Goal: Task Accomplishment & Management: Use online tool/utility

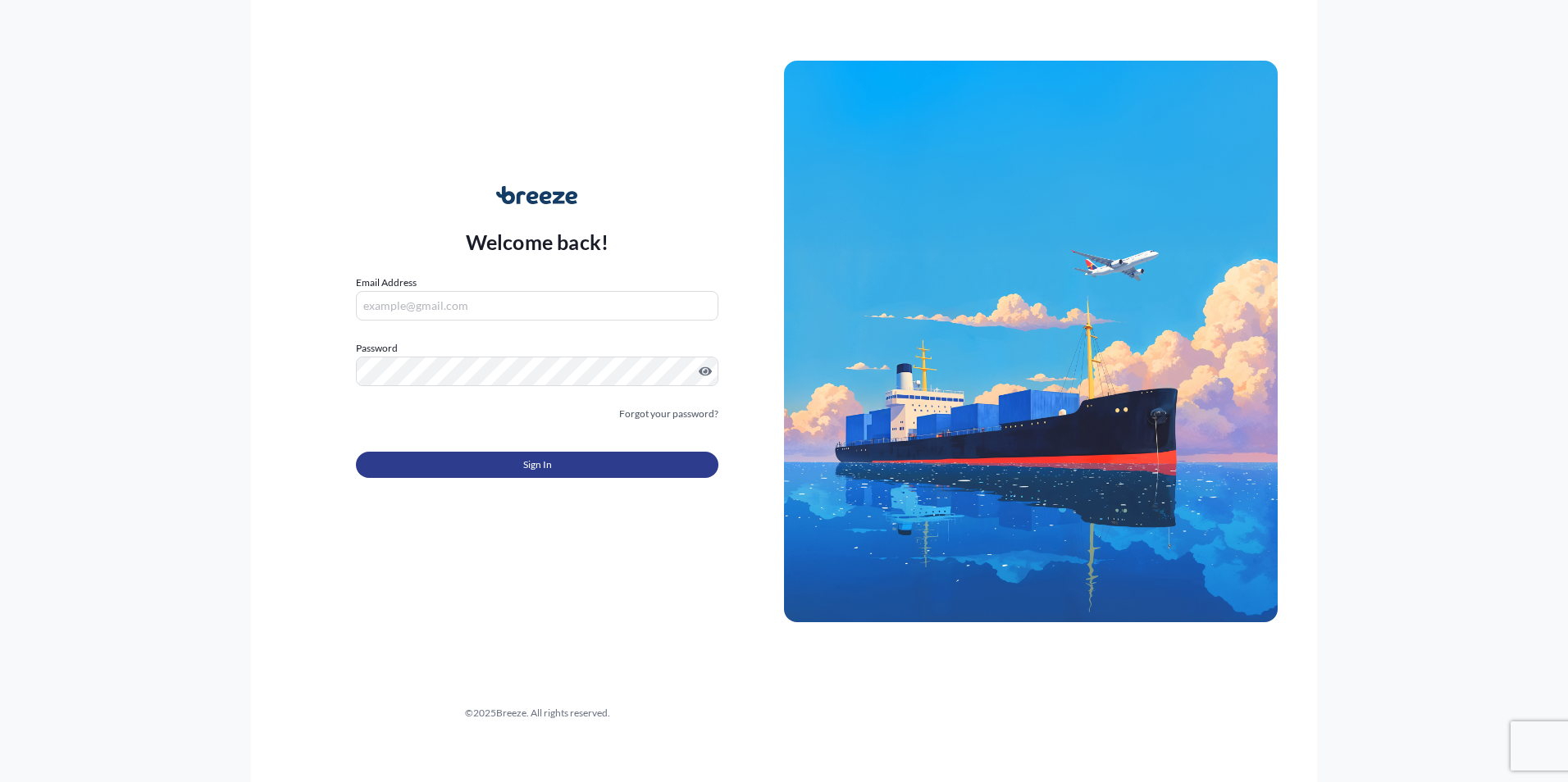
type input "[EMAIL_ADDRESS][DOMAIN_NAME]"
click at [523, 459] on span "Sign In" at bounding box center [538, 465] width 29 height 16
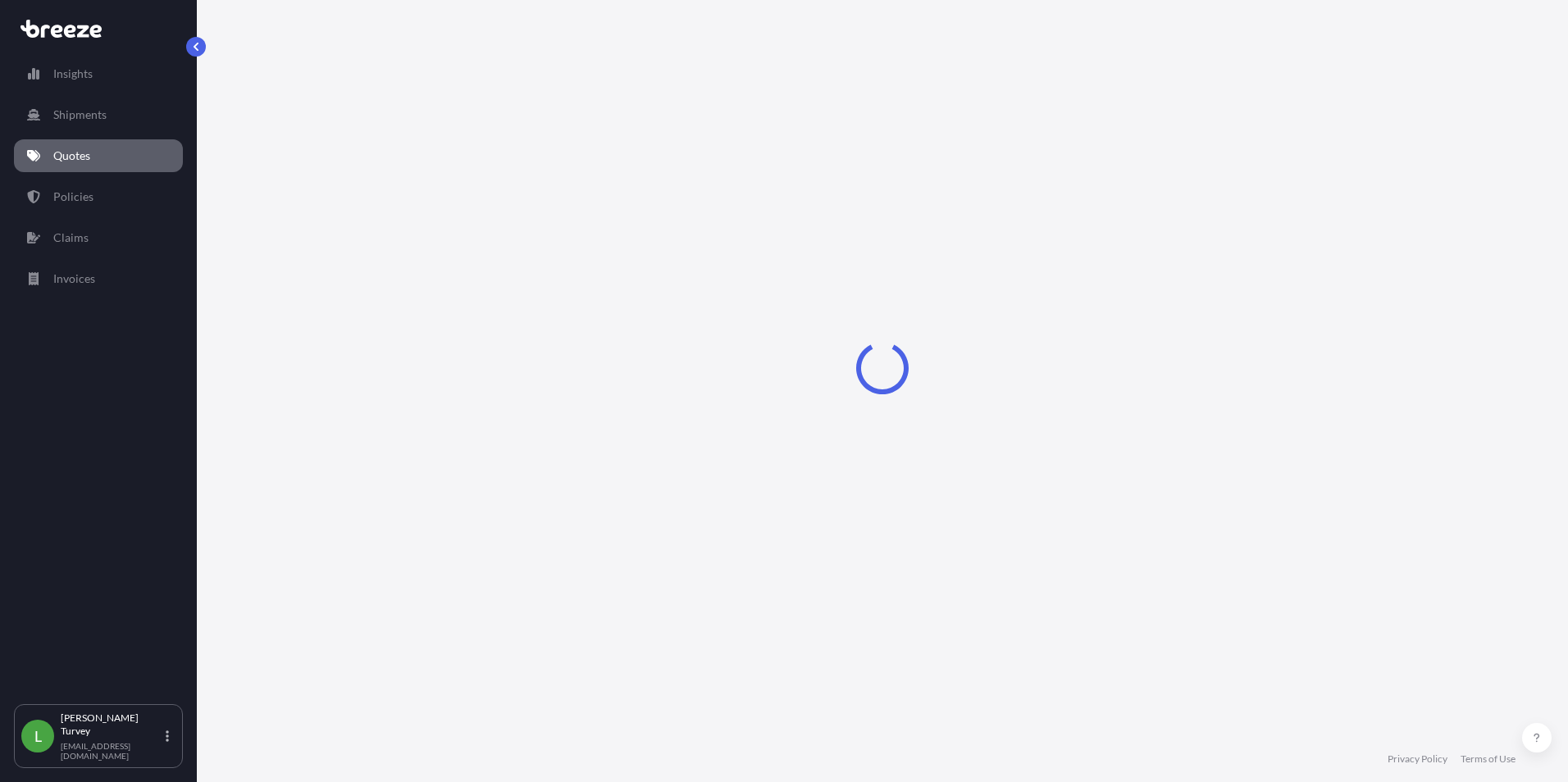
select select "Air"
select select "Road"
select select "1"
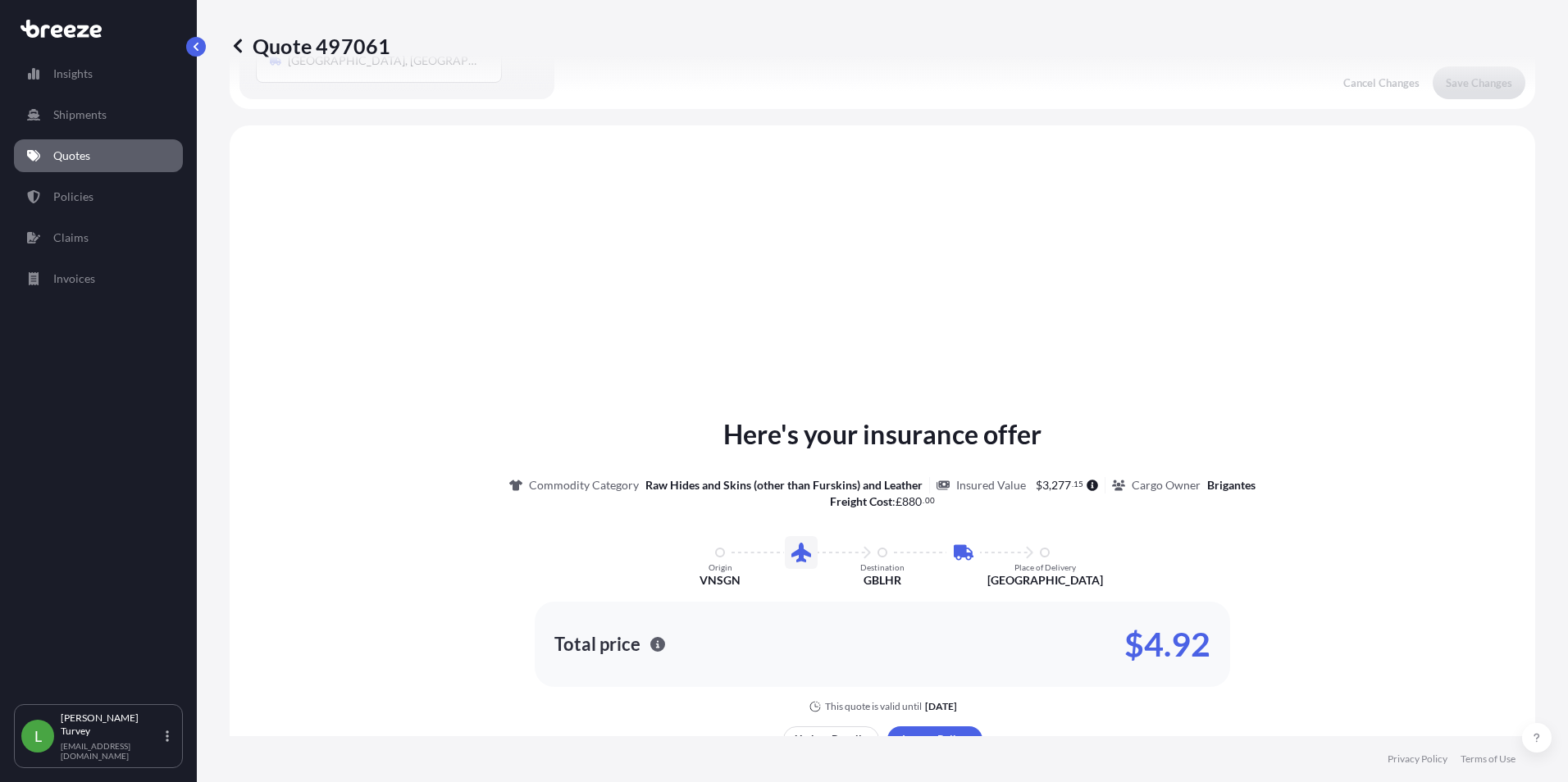
scroll to position [559, 0]
